Goal: Task Accomplishment & Management: Manage account settings

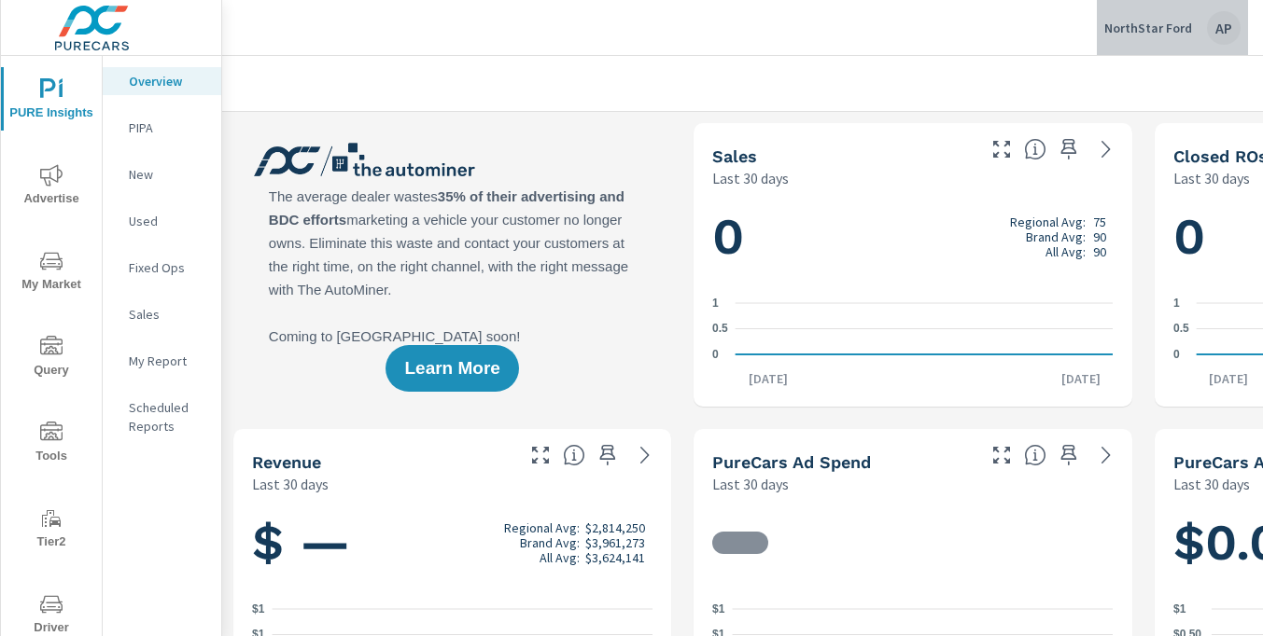
click at [1189, 32] on p "NorthStar Ford" at bounding box center [1148, 28] width 88 height 17
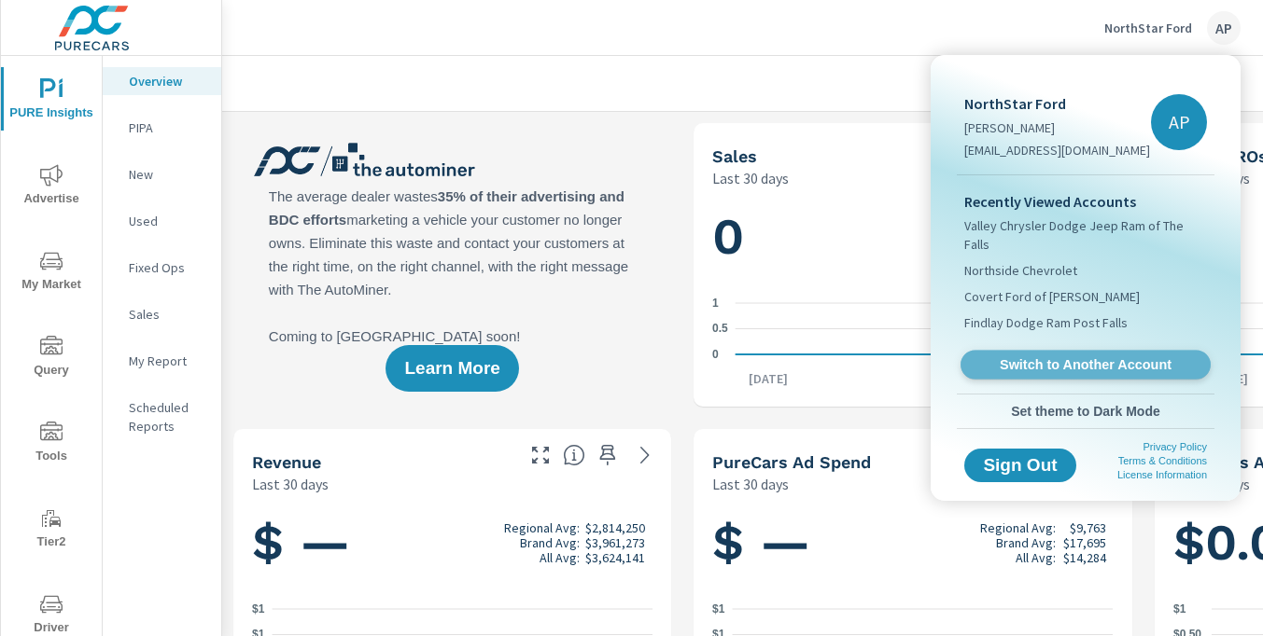
click at [1054, 356] on span "Switch to Another Account" at bounding box center [1085, 365] width 229 height 18
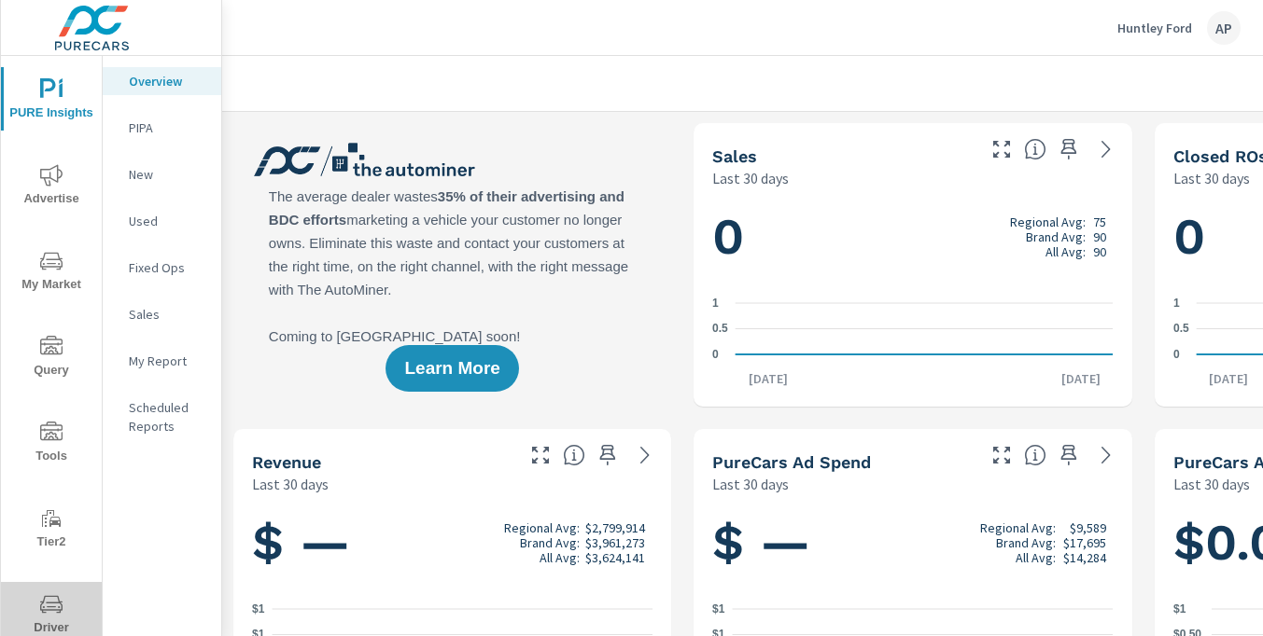
click at [49, 598] on icon "nav menu" at bounding box center [51, 605] width 22 height 22
